Goal: Task Accomplishment & Management: Use online tool/utility

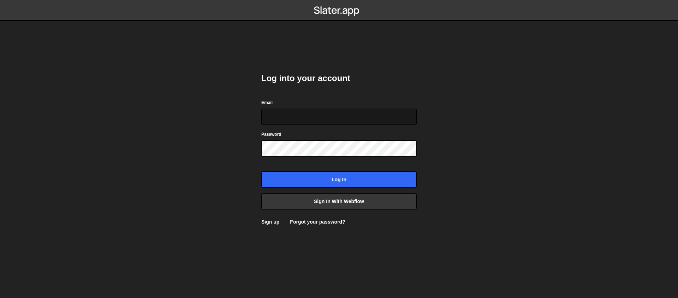
click at [292, 119] on input "Email" at bounding box center [338, 117] width 155 height 16
type input "sam@samcom.design"
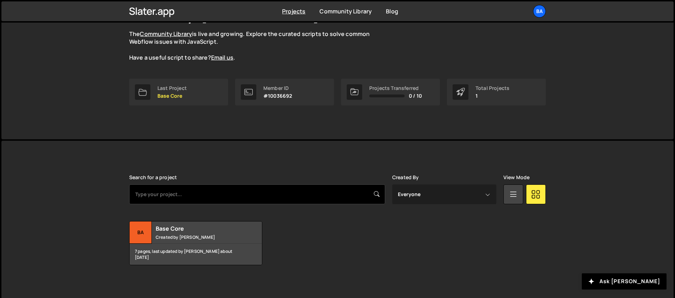
scroll to position [65, 0]
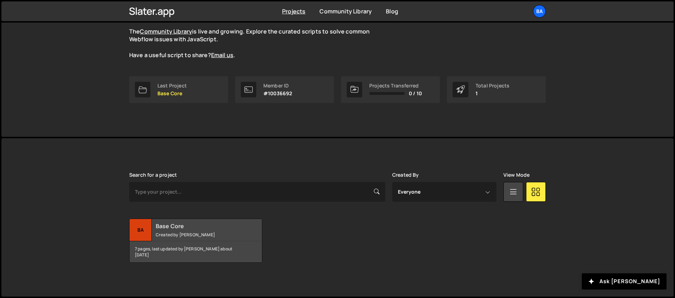
click at [144, 230] on div "Ba" at bounding box center [141, 230] width 22 height 22
